Goal: Task Accomplishment & Management: Complete application form

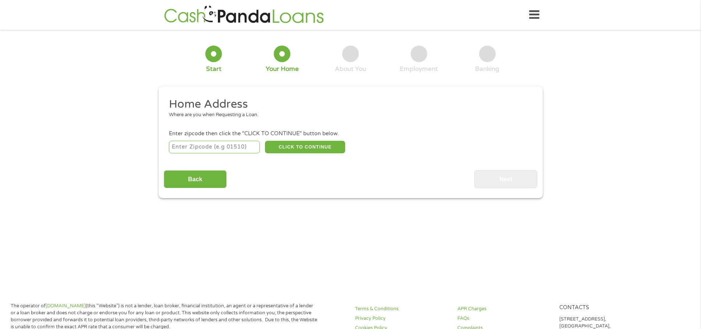
click at [202, 148] on input "number" at bounding box center [214, 147] width 91 height 13
type input "15220"
select select "[US_STATE]"
click at [301, 149] on button "CLICK TO CONTINUE" at bounding box center [305, 147] width 80 height 13
type input "15220"
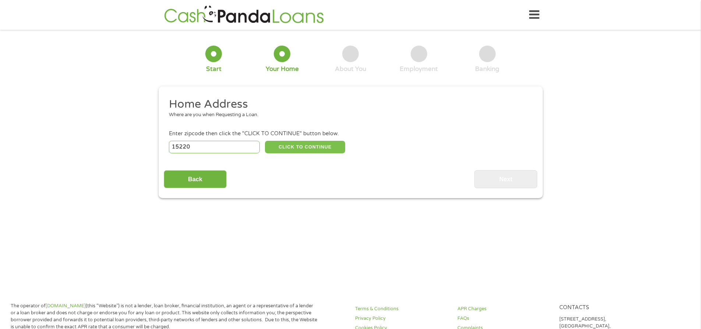
type input "[GEOGRAPHIC_DATA]"
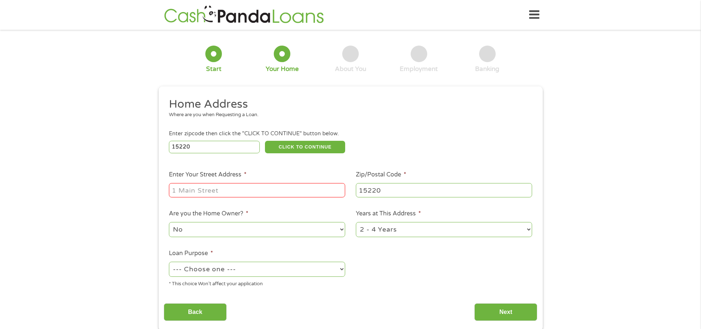
click at [304, 190] on input "Enter Your Street Address *" at bounding box center [257, 190] width 176 height 14
type input "[STREET_ADDRESS]"
click at [230, 225] on select "No Yes" at bounding box center [257, 229] width 176 height 15
select select "yes"
click at [169, 222] on select "No Yes" at bounding box center [257, 229] width 176 height 15
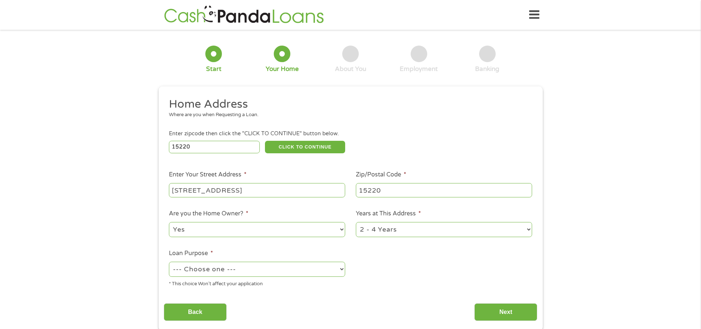
click at [396, 234] on select "1 Year or less 1 - 2 Years 2 - 4 Years Over 4 Years" at bounding box center [444, 229] width 176 height 15
select select "60months"
click at [356, 222] on select "1 Year or less 1 - 2 Years 2 - 4 Years Over 4 Years" at bounding box center [444, 229] width 176 height 15
click at [252, 268] on select "--- Choose one --- Pay Bills Debt Consolidation Home Improvement Major Purchase…" at bounding box center [257, 269] width 176 height 15
select select "paybills"
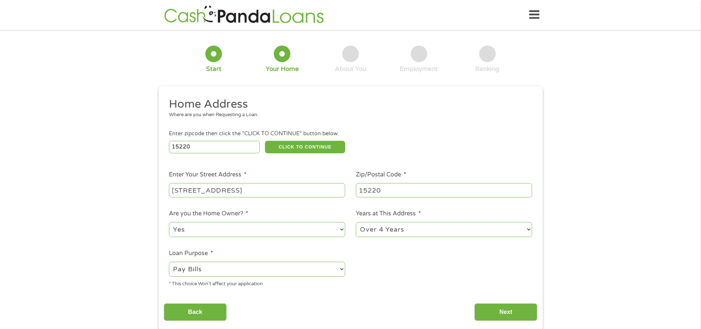
click at [169, 262] on select "--- Choose one --- Pay Bills Debt Consolidation Home Improvement Major Purchase…" at bounding box center [257, 269] width 176 height 15
click at [508, 314] on input "Next" at bounding box center [505, 313] width 63 height 18
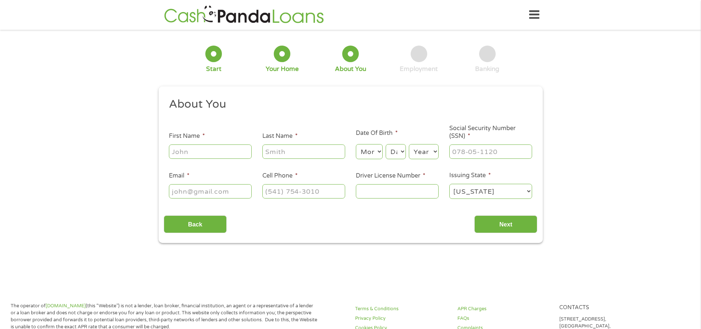
click at [222, 150] on input "First Name *" at bounding box center [210, 152] width 83 height 14
type input "[PERSON_NAME]"
type input "[EMAIL_ADDRESS][DOMAIN_NAME]"
type input "[PHONE_NUMBER]"
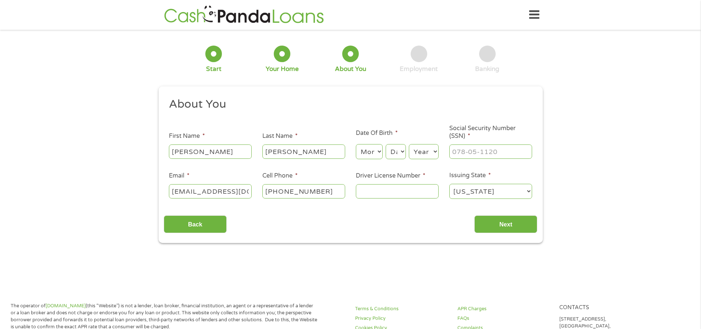
click at [372, 160] on div "Month Month 1 2 3 4 5 6 7 8 9 10 11 12" at bounding box center [369, 152] width 27 height 18
click at [372, 156] on select "Month 1 2 3 4 5 6 7 8 9 10 11 12" at bounding box center [369, 151] width 27 height 15
select select "9"
click at [356, 144] on select "Month 1 2 3 4 5 6 7 8 9 10 11 12" at bounding box center [369, 151] width 27 height 15
drag, startPoint x: 402, startPoint y: 153, endPoint x: 402, endPoint y: 158, distance: 5.6
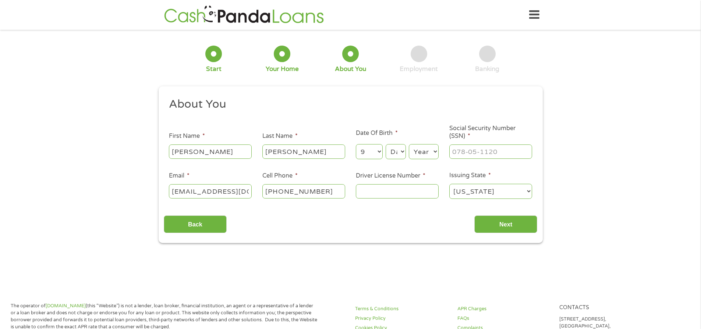
click at [402, 153] on select "Day 1 2 3 4 5 6 7 8 9 10 11 12 13 14 15 16 17 18 19 20 21 22 23 24 25 26 27 28 …" at bounding box center [396, 151] width 20 height 15
select select "11"
click at [386, 144] on select "Day 1 2 3 4 5 6 7 8 9 10 11 12 13 14 15 16 17 18 19 20 21 22 23 24 25 26 27 28 …" at bounding box center [396, 151] width 20 height 15
click at [425, 150] on select "Year [DATE] 2006 2005 2004 2003 2002 2001 2000 1999 1998 1997 1996 1995 1994 19…" at bounding box center [424, 151] width 30 height 15
select select "1962"
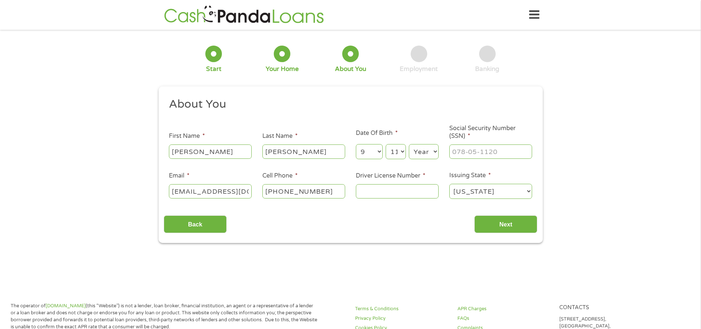
click at [409, 144] on select "Year [DATE] 2006 2005 2004 2003 2002 2001 2000 1999 1998 1997 1996 1995 1994 19…" at bounding box center [424, 151] width 30 height 15
click at [469, 147] on input "___-__-____" at bounding box center [490, 152] width 83 height 14
type input "184-54-5095"
click at [399, 192] on input "Driver License Number *" at bounding box center [397, 191] width 83 height 14
type input "20688205"
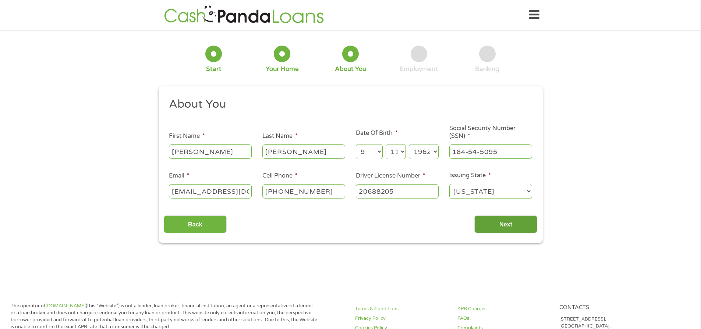
click at [526, 228] on input "Next" at bounding box center [505, 225] width 63 height 18
click at [513, 229] on input "Next" at bounding box center [505, 225] width 63 height 18
click at [504, 223] on input "Next" at bounding box center [505, 225] width 63 height 18
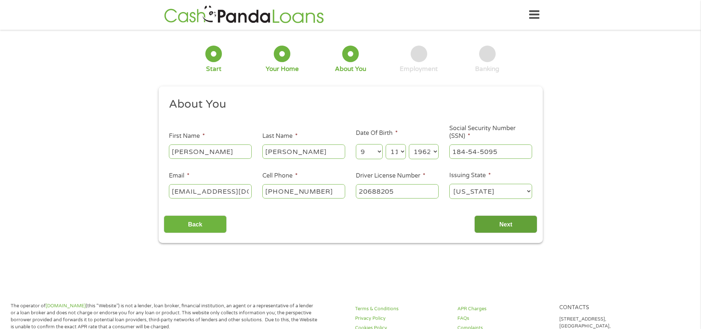
click at [504, 223] on input "Next" at bounding box center [505, 225] width 63 height 18
click at [194, 221] on input "Back" at bounding box center [195, 225] width 63 height 18
click at [593, 215] on div "1 Start 2 Your Home 3 About You 4 Employment 5 Banking 6 This field is hidden w…" at bounding box center [350, 139] width 701 height 208
click at [592, 216] on div "1 Start 2 Your Home 3 About You 4 Employment 5 Banking 6 This field is hidden w…" at bounding box center [350, 139] width 701 height 208
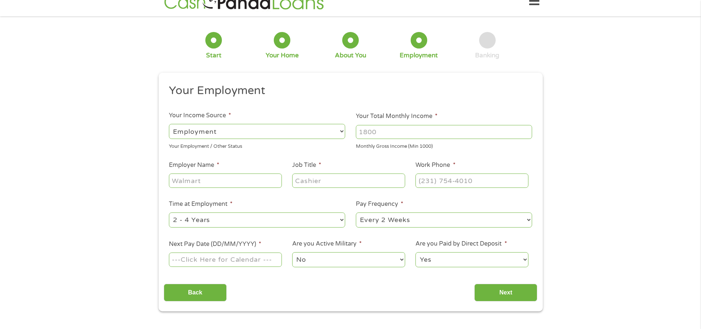
scroll to position [0, 0]
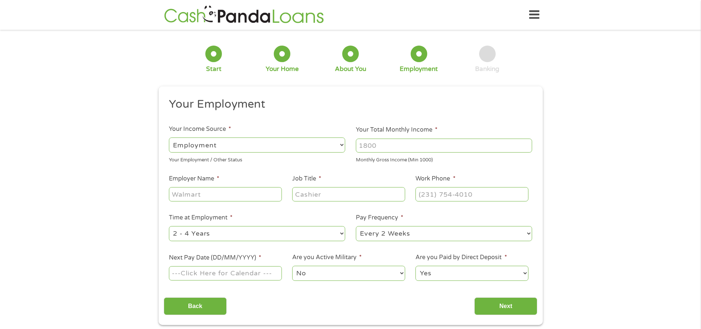
click at [239, 148] on select "--- Choose one --- Employment [DEMOGRAPHIC_DATA] Benefits" at bounding box center [257, 145] width 176 height 15
select select "benefits"
click at [169, 138] on select "--- Choose one --- Employment [DEMOGRAPHIC_DATA] Benefits" at bounding box center [257, 145] width 176 height 15
type input "Other"
type input "[PHONE_NUMBER]"
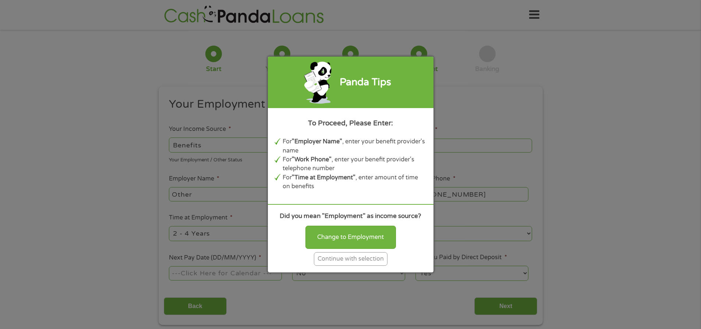
click at [626, 89] on div "Panda Tips To Proceed, Please Enter: For "Employer Name" , enter your benefit p…" at bounding box center [350, 164] width 701 height 329
click at [345, 259] on div "Continue with selection" at bounding box center [351, 260] width 74 height 14
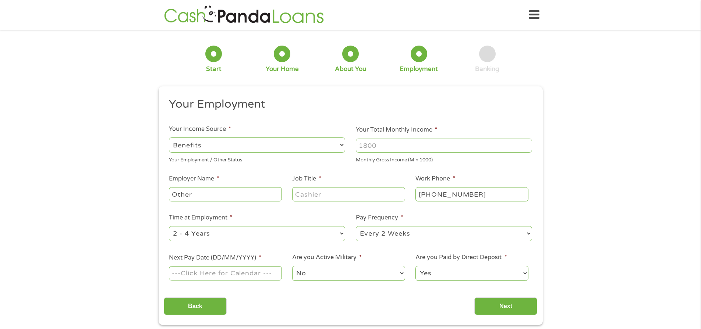
click at [383, 145] on input "Your Total Monthly Income *" at bounding box center [444, 146] width 176 height 14
type input "1442"
click at [244, 195] on input "Other" at bounding box center [225, 194] width 113 height 14
type input "OtherSSI"
drag, startPoint x: 244, startPoint y: 195, endPoint x: 169, endPoint y: 192, distance: 75.1
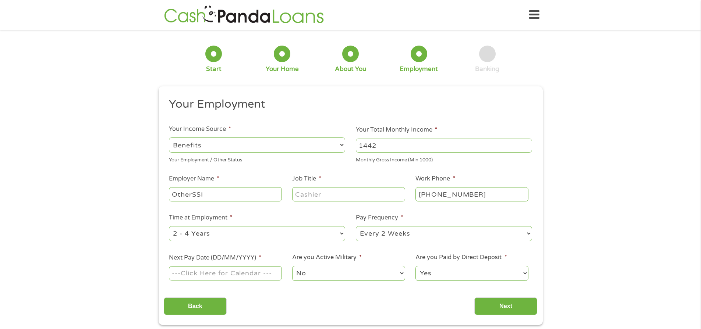
click at [169, 192] on input "OtherSSI" at bounding box center [225, 194] width 113 height 14
click at [184, 194] on input "Employer Name *" at bounding box center [225, 194] width 113 height 14
type input "SSI"
click at [336, 192] on input "Job Title *" at bounding box center [348, 194] width 113 height 14
type input "Disabled"
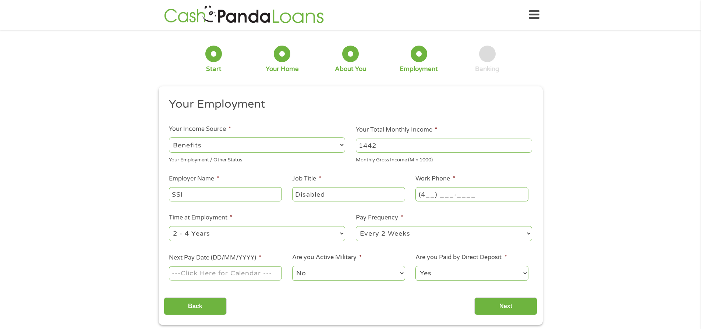
type input "(___) ___-____"
click at [223, 232] on select "--- Choose one --- 1 Year or less 1 - 2 Years 2 - 4 Years Over 4 Years" at bounding box center [257, 233] width 176 height 15
select select "60months"
click at [169, 226] on select "--- Choose one --- 1 Year or less 1 - 2 Years 2 - 4 Years Over 4 Years" at bounding box center [257, 233] width 176 height 15
click at [411, 236] on select "--- Choose one --- Every 2 Weeks Every Week Monthly Semi-Monthly" at bounding box center [444, 233] width 176 height 15
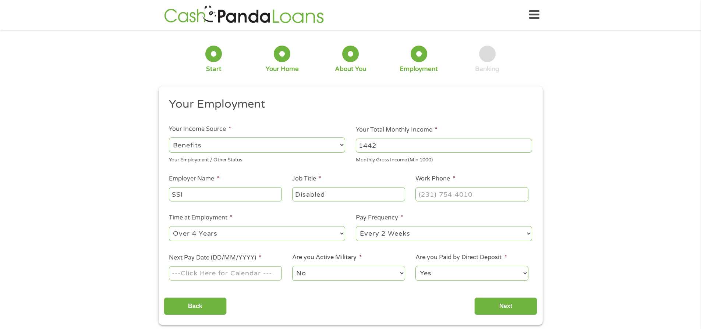
select select "monthly"
click at [356, 226] on select "--- Choose one --- Every 2 Weeks Every Week Monthly Semi-Monthly" at bounding box center [444, 233] width 176 height 15
click at [241, 272] on input "Next Pay Date (DD/MM/YYYY) *" at bounding box center [225, 273] width 113 height 14
type input "[DATE]"
click at [519, 306] on input "Next" at bounding box center [505, 307] width 63 height 18
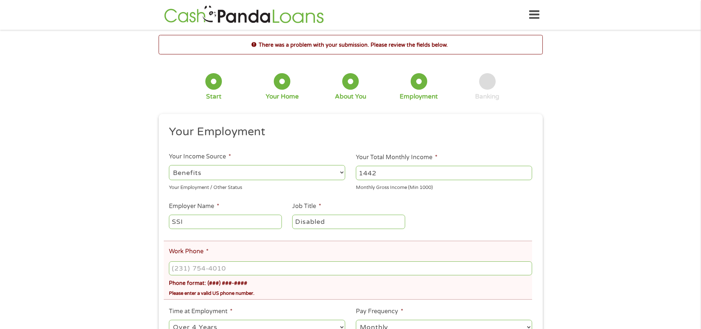
scroll to position [3, 3]
click at [250, 268] on input "(___) ___-____" at bounding box center [350, 269] width 363 height 14
click at [243, 268] on input "(___) ___-____" at bounding box center [350, 269] width 363 height 14
click at [190, 268] on input "(___) ___-____" at bounding box center [350, 269] width 363 height 14
click at [183, 268] on input "(___) ___-____" at bounding box center [350, 269] width 363 height 14
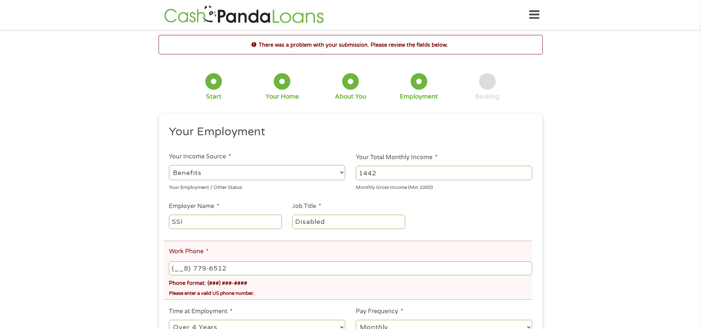
click at [234, 266] on input "(__8) 779-6512" at bounding box center [350, 269] width 363 height 14
type input "[PHONE_NUMBER]"
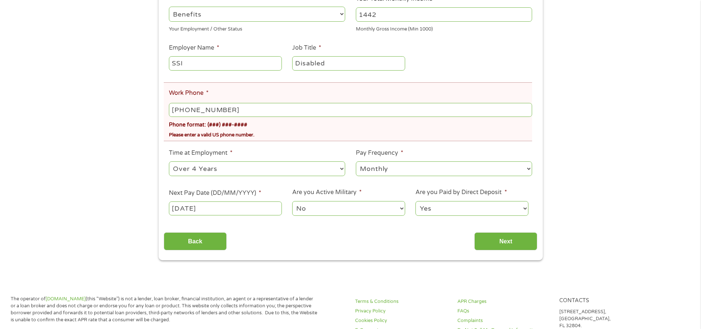
scroll to position [166, 0]
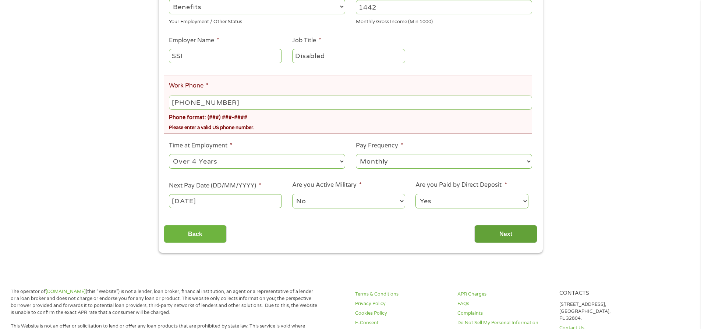
click at [502, 237] on input "Next" at bounding box center [505, 234] width 63 height 18
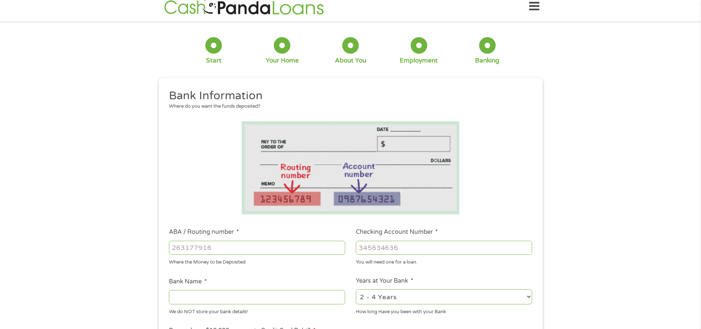
scroll to position [0, 0]
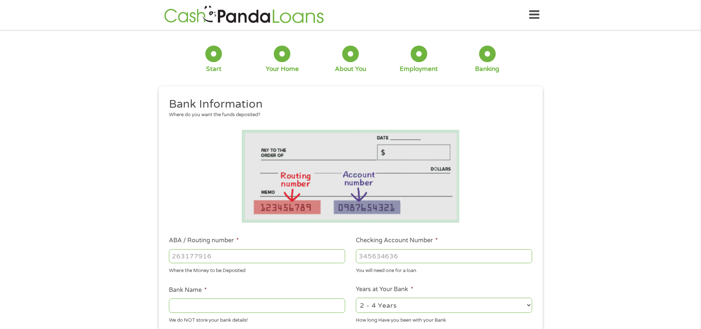
click at [245, 262] on input "ABA / Routing number *" at bounding box center [257, 257] width 176 height 14
type input "043000096"
type input "PNC BANK NATIONAL ASSOCIATION"
type input "043000096"
click at [408, 257] on input "Checking Account Number *" at bounding box center [444, 257] width 176 height 14
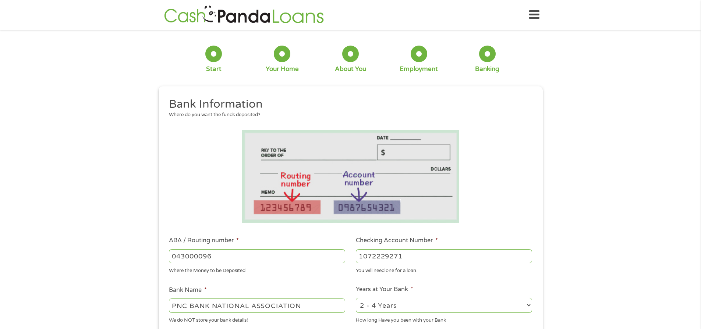
type input "1072229271"
click at [466, 305] on select "2 - 4 Years 6 - 12 Months 1 - 2 Years Over 4 Years" at bounding box center [444, 305] width 176 height 15
select select "60months"
click at [356, 298] on select "2 - 4 Years 6 - 12 Months 1 - 2 Years Over 4 Years" at bounding box center [444, 305] width 176 height 15
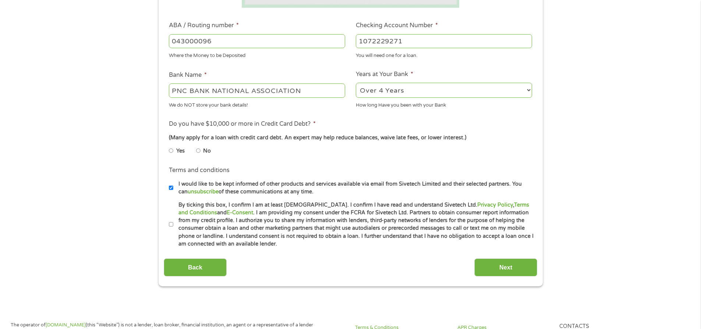
scroll to position [218, 0]
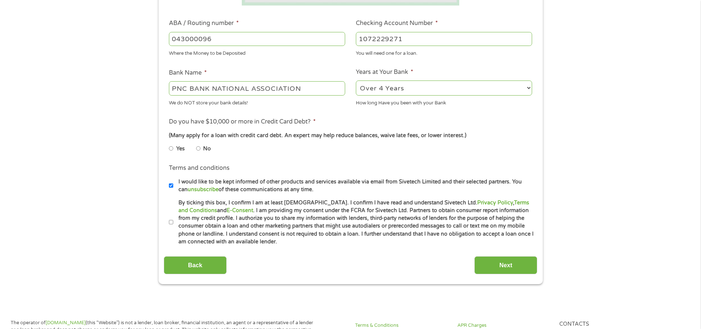
click at [197, 148] on input "No" at bounding box center [198, 149] width 4 height 12
radio input "true"
click at [170, 224] on input "By ticking this box, I confirm I am at least [DEMOGRAPHIC_DATA]. I confirm I ha…" at bounding box center [171, 223] width 4 height 12
checkbox input "true"
click at [503, 262] on input "Next" at bounding box center [505, 266] width 63 height 18
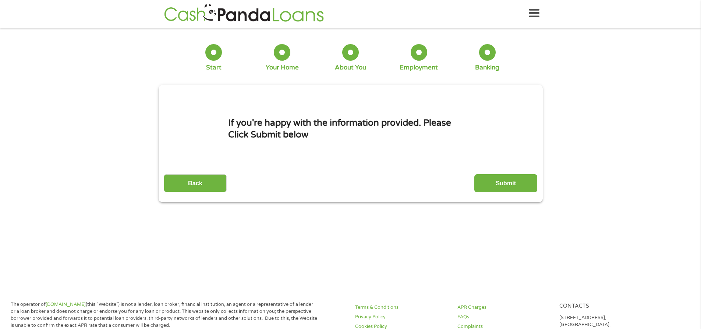
scroll to position [0, 0]
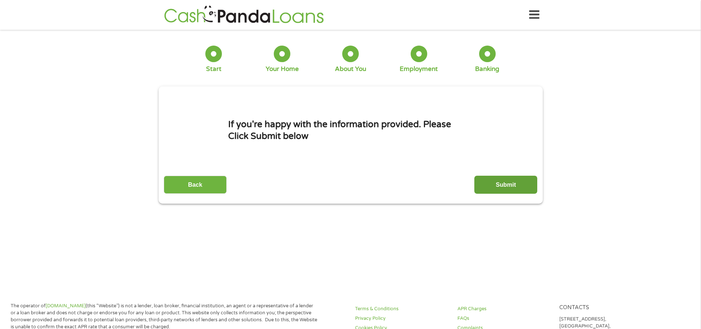
click at [514, 186] on input "Submit" at bounding box center [505, 185] width 63 height 18
